Goal: Task Accomplishment & Management: Complete application form

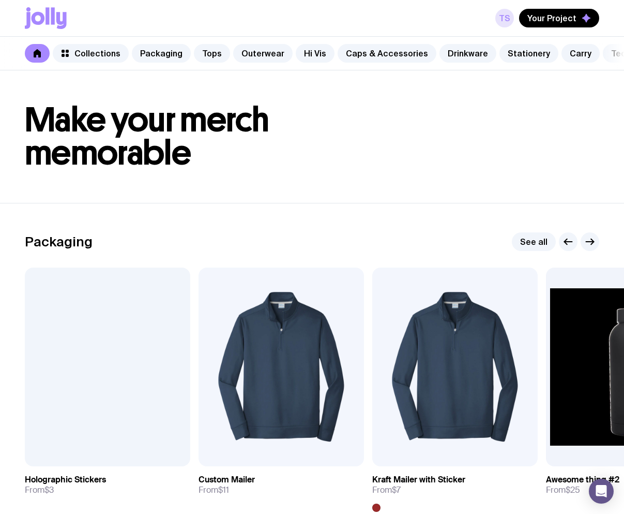
click at [503, 20] on link "TS" at bounding box center [505, 18] width 19 height 19
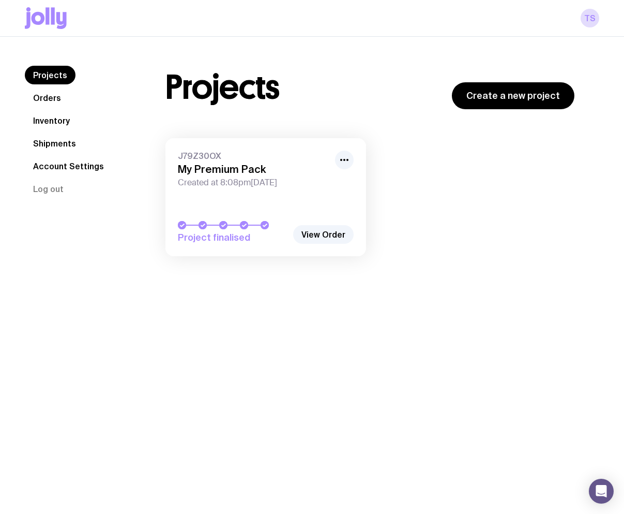
click at [42, 98] on link "Orders" at bounding box center [47, 97] width 44 height 19
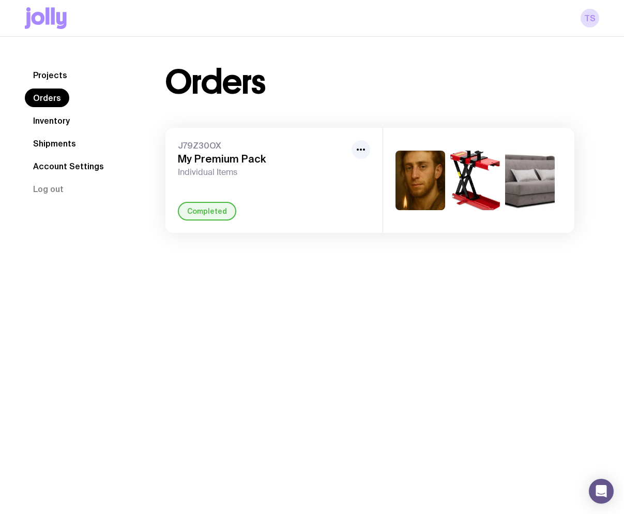
click at [43, 122] on link "Inventory" at bounding box center [51, 120] width 53 height 19
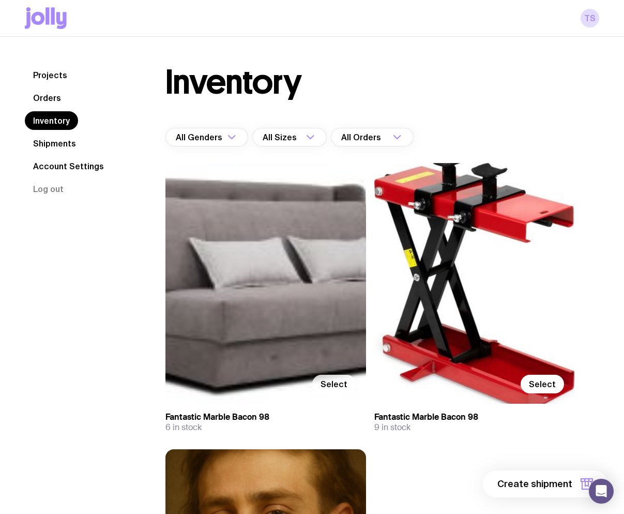
click at [333, 381] on span "Select" at bounding box center [334, 384] width 27 height 10
click at [0, 0] on input "Select" at bounding box center [0, 0] width 0 height 0
click at [333, 381] on span "Selected" at bounding box center [328, 384] width 37 height 10
click at [0, 0] on input "Selected" at bounding box center [0, 0] width 0 height 0
click at [327, 377] on label "Select" at bounding box center [333, 384] width 43 height 19
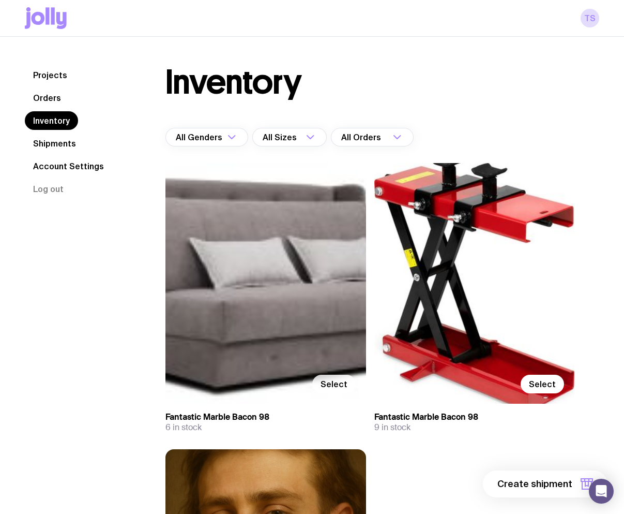
click at [0, 0] on input "Select" at bounding box center [0, 0] width 0 height 0
click at [342, 377] on label "Selected" at bounding box center [321, 384] width 69 height 19
click at [0, 0] on input "Selected" at bounding box center [0, 0] width 0 height 0
click at [49, 10] on icon at bounding box center [48, 15] width 4 height 17
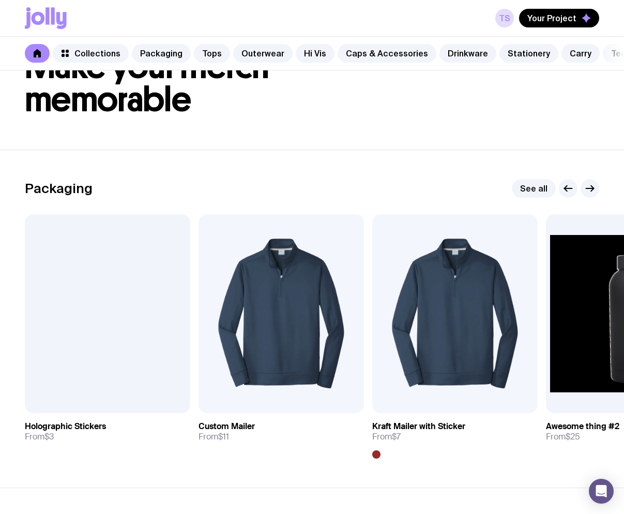
scroll to position [310, 0]
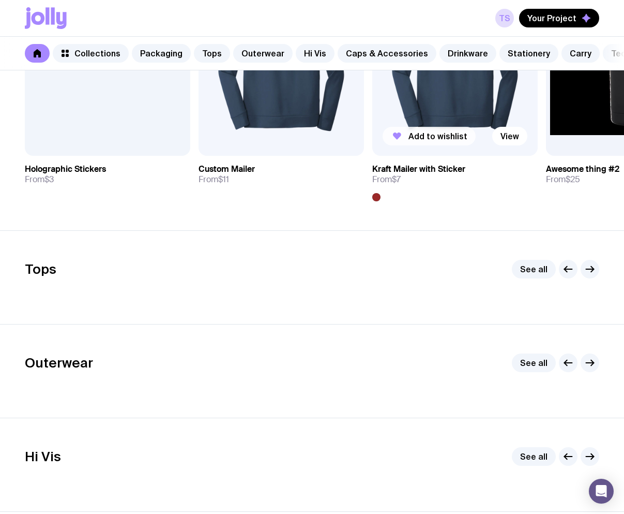
click at [432, 141] on span "Add to wishlist" at bounding box center [438, 136] width 59 height 10
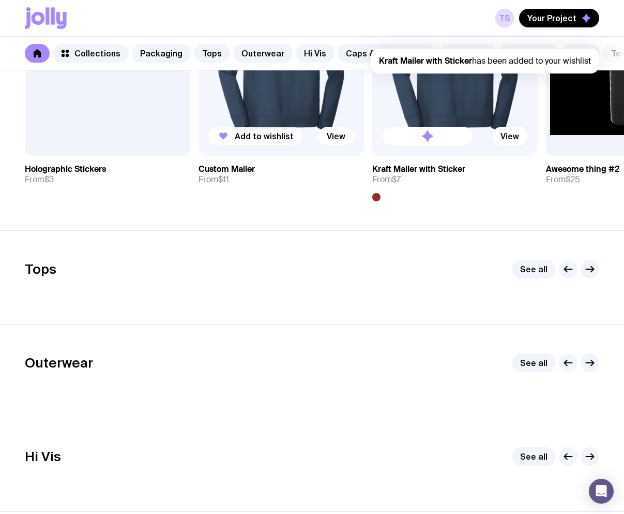
click at [254, 141] on span "Add to wishlist" at bounding box center [264, 136] width 59 height 10
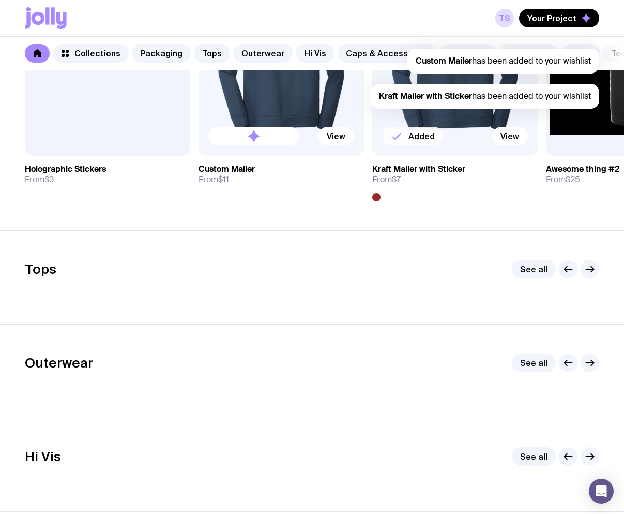
click at [589, 295] on div "Tops See all" at bounding box center [312, 277] width 575 height 35
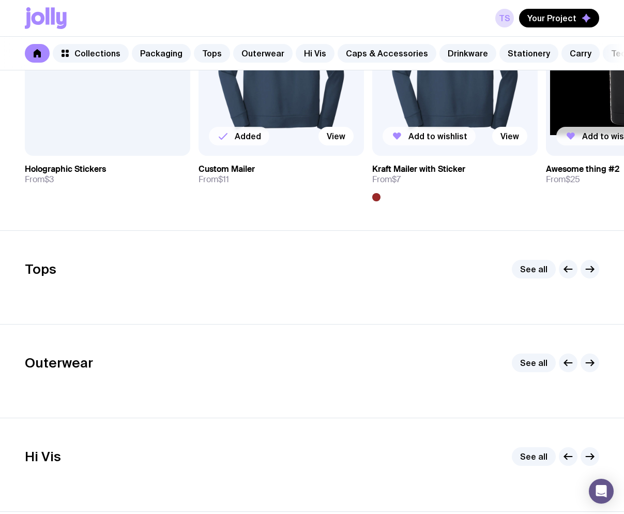
click at [582, 145] on button "Add to wishlist" at bounding box center [603, 136] width 93 height 19
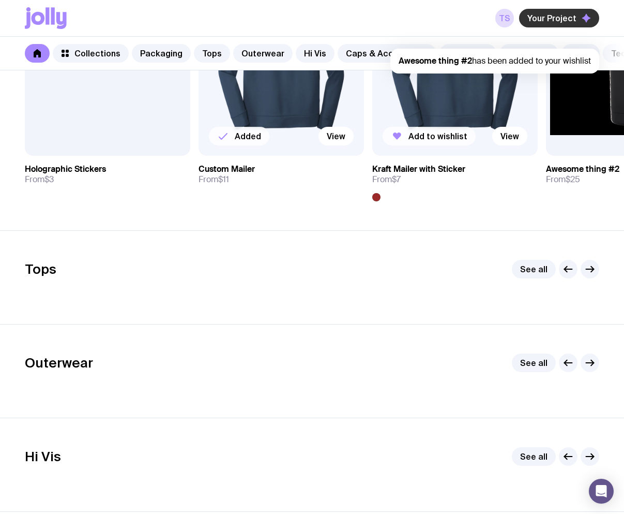
click at [560, 17] on span "Your Project" at bounding box center [552, 18] width 49 height 10
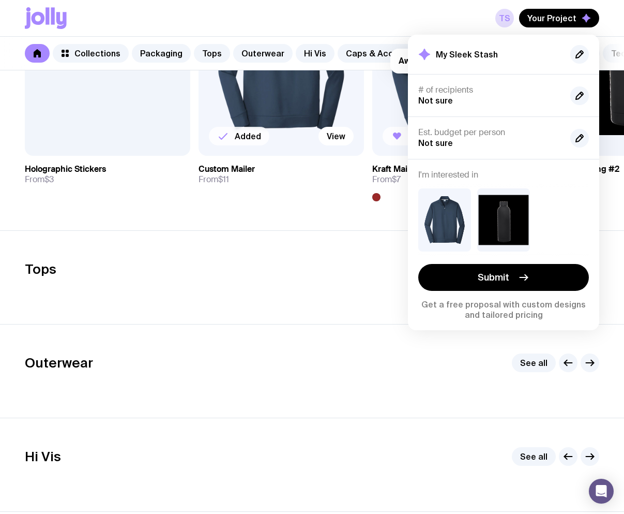
click at [309, 247] on section "Tops See all" at bounding box center [312, 277] width 624 height 94
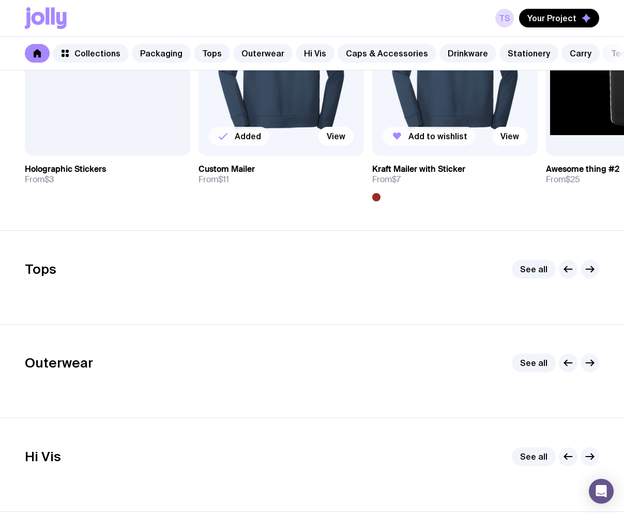
click at [436, 141] on span "Add to wishlist" at bounding box center [438, 136] width 59 height 10
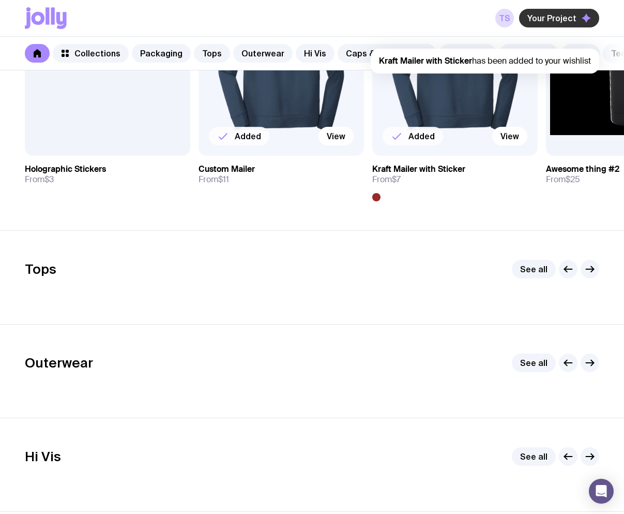
click at [560, 16] on span "Your Project" at bounding box center [552, 18] width 49 height 10
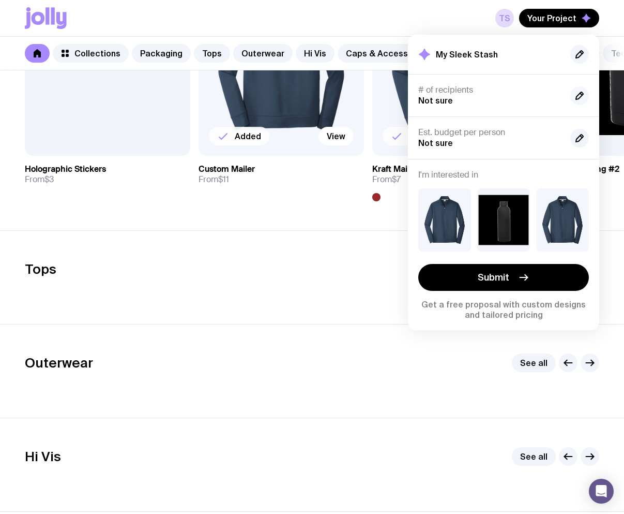
click at [584, 93] on icon "button" at bounding box center [580, 96] width 12 height 12
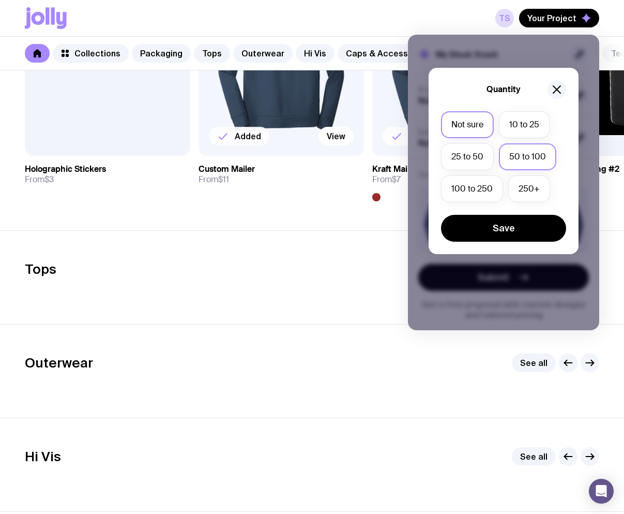
click at [521, 148] on label "50 to 100" at bounding box center [527, 156] width 57 height 27
click at [0, 0] on input "50 to 100" at bounding box center [0, 0] width 0 height 0
click at [516, 230] on button "Save" at bounding box center [503, 228] width 125 height 27
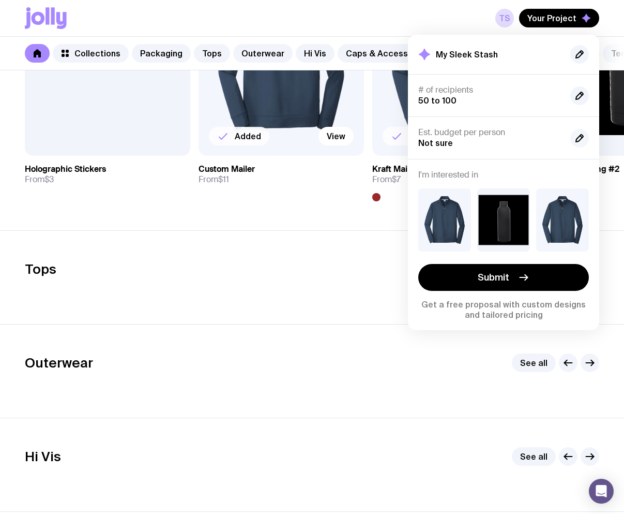
click at [584, 140] on icon "button" at bounding box center [580, 138] width 12 height 12
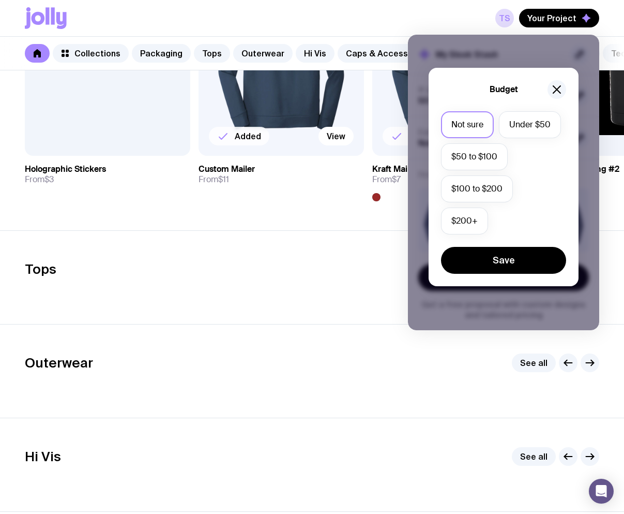
click at [470, 123] on label "Not sure" at bounding box center [467, 124] width 53 height 27
click at [0, 0] on input "Not sure" at bounding box center [0, 0] width 0 height 0
click at [522, 125] on label "Under $50" at bounding box center [530, 124] width 62 height 27
click at [0, 0] on input "Under $50" at bounding box center [0, 0] width 0 height 0
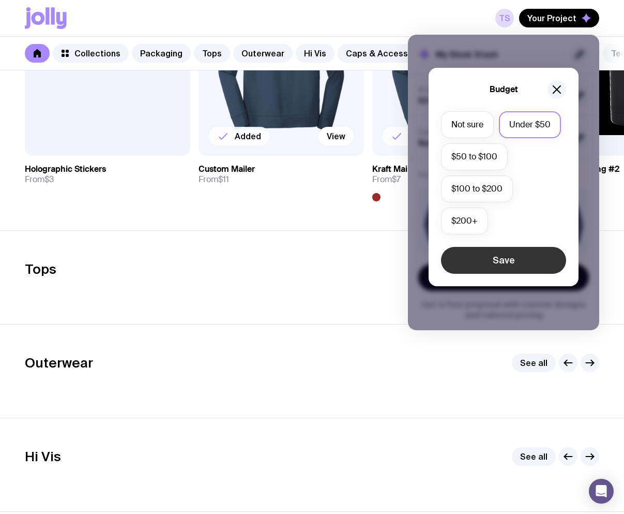
click at [508, 263] on button "Save" at bounding box center [503, 260] width 125 height 27
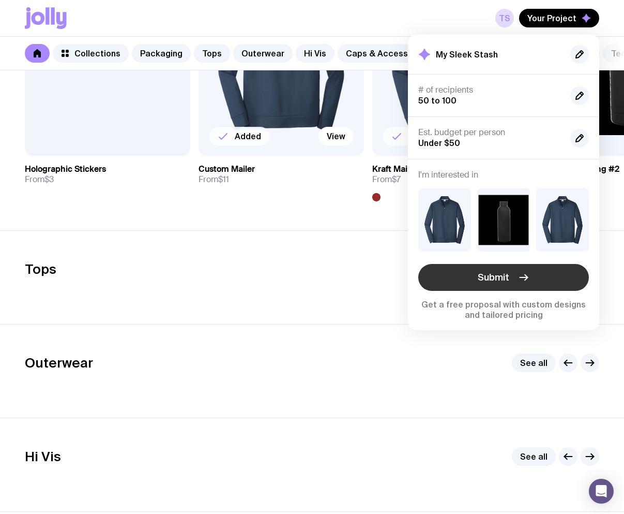
click at [512, 275] on button "Submit" at bounding box center [504, 277] width 171 height 27
